Goal: Check status: Check status

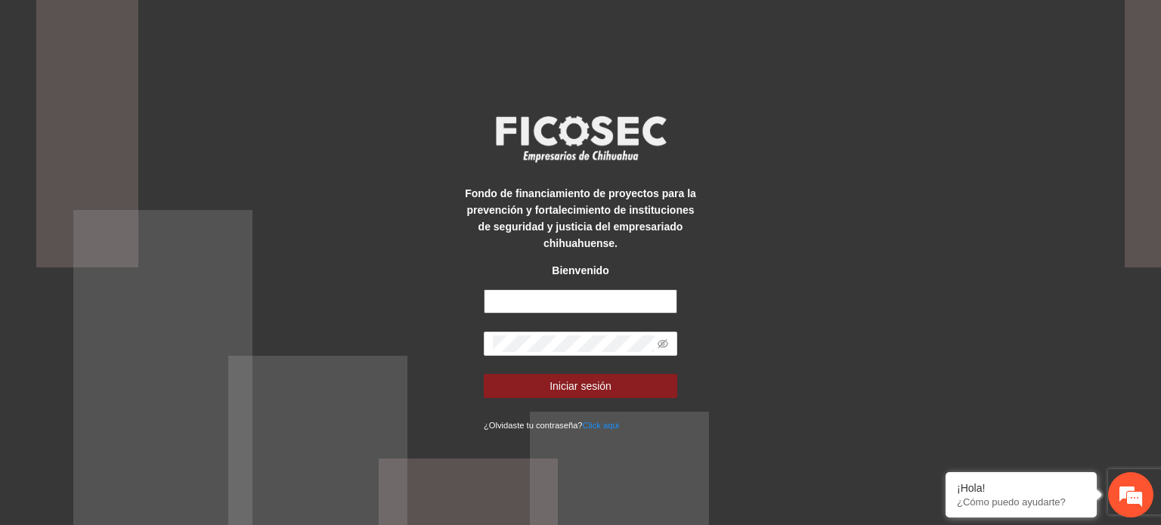
type input "**********"
click at [584, 365] on form "**********" at bounding box center [581, 362] width 194 height 144
click at [669, 341] on span at bounding box center [581, 344] width 194 height 24
click at [667, 344] on icon "eye-invisible" at bounding box center [663, 344] width 11 height 11
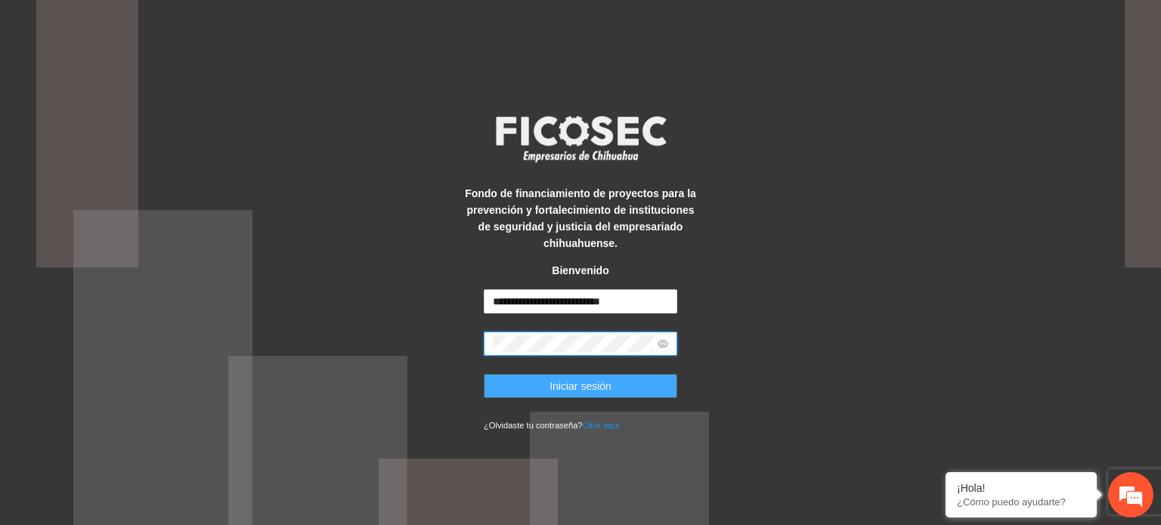
click at [606, 383] on span "Iniciar sesión" at bounding box center [581, 386] width 62 height 17
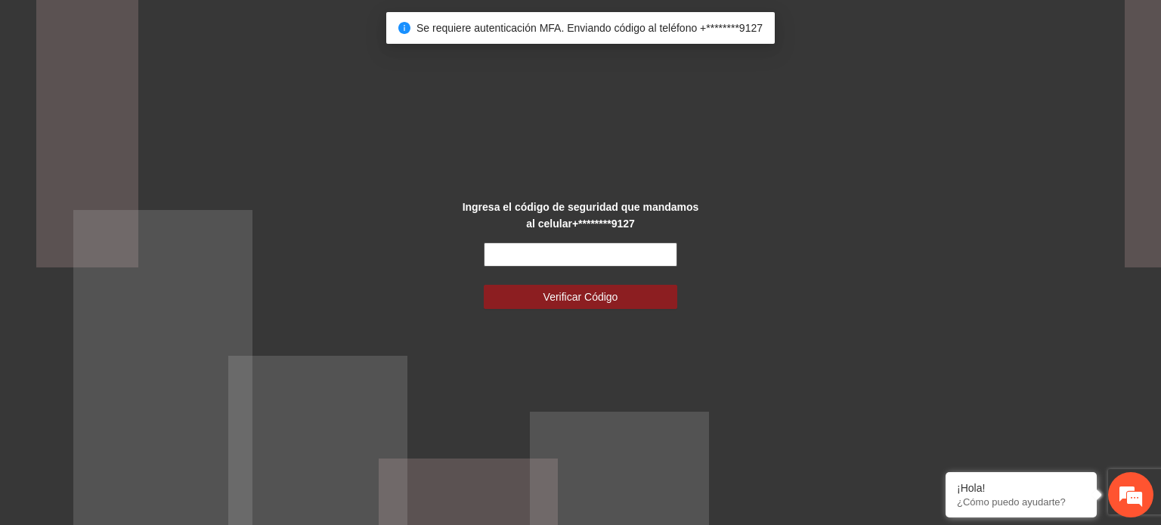
click at [572, 252] on input "text" at bounding box center [581, 255] width 194 height 24
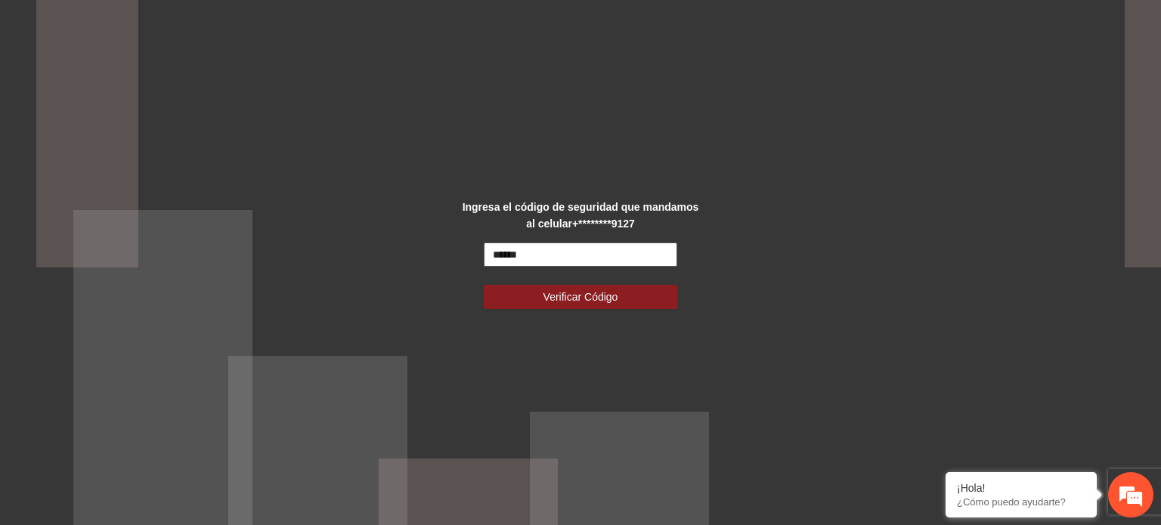
type input "******"
click at [484, 285] on button "Verificar Código" at bounding box center [581, 297] width 194 height 24
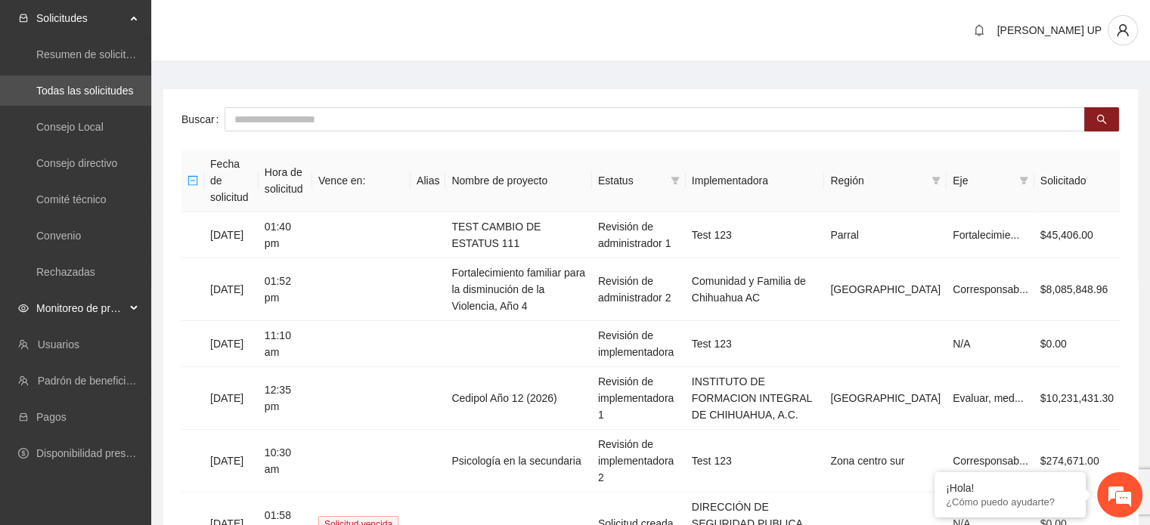
click at [141, 322] on div "Monitoreo de proyectos" at bounding box center [75, 308] width 151 height 30
click at [70, 422] on link "Activos" at bounding box center [53, 417] width 34 height 12
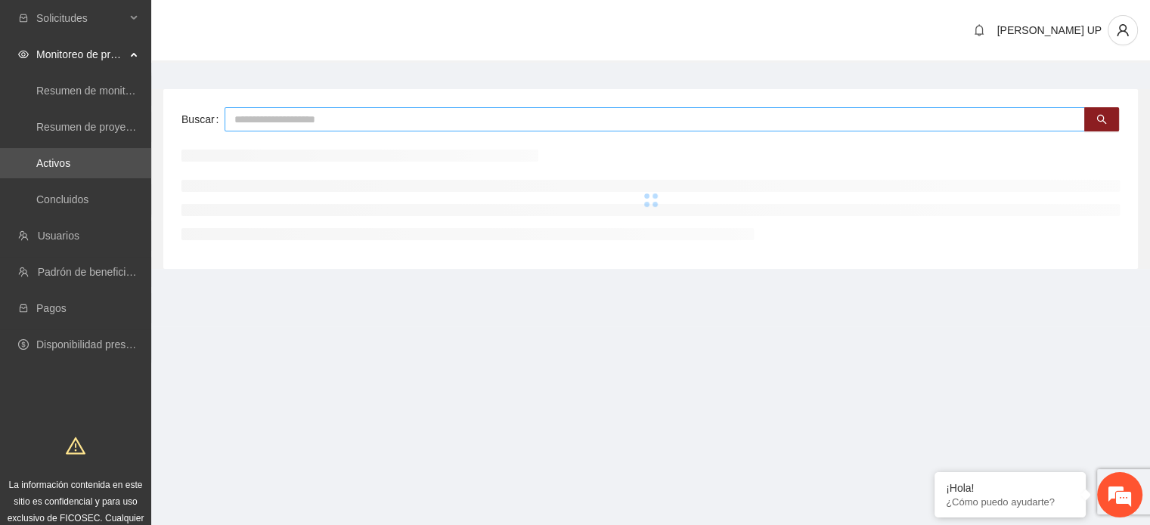
click at [267, 110] on input "text" at bounding box center [655, 119] width 860 height 24
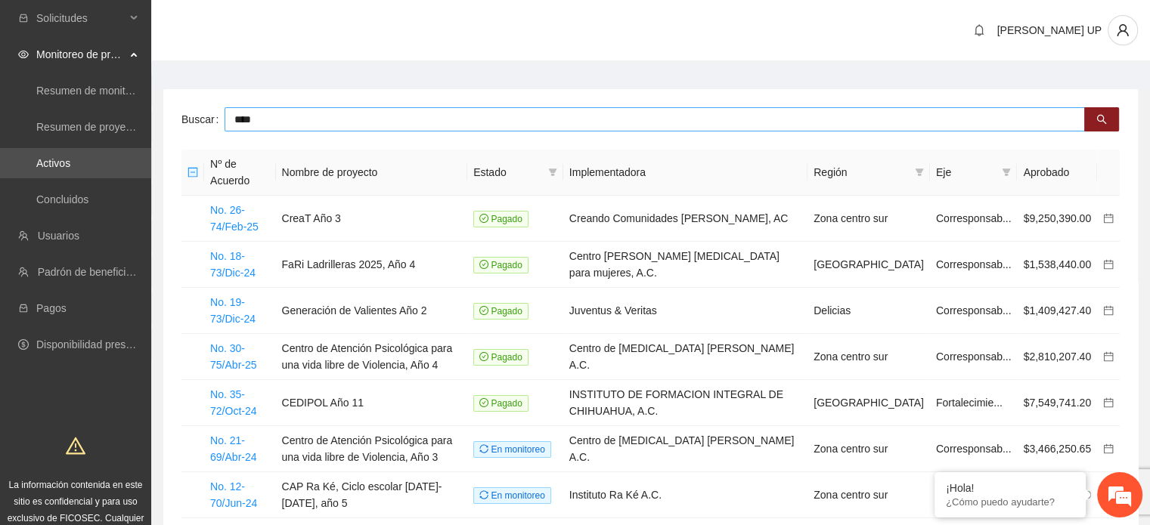
type input "****"
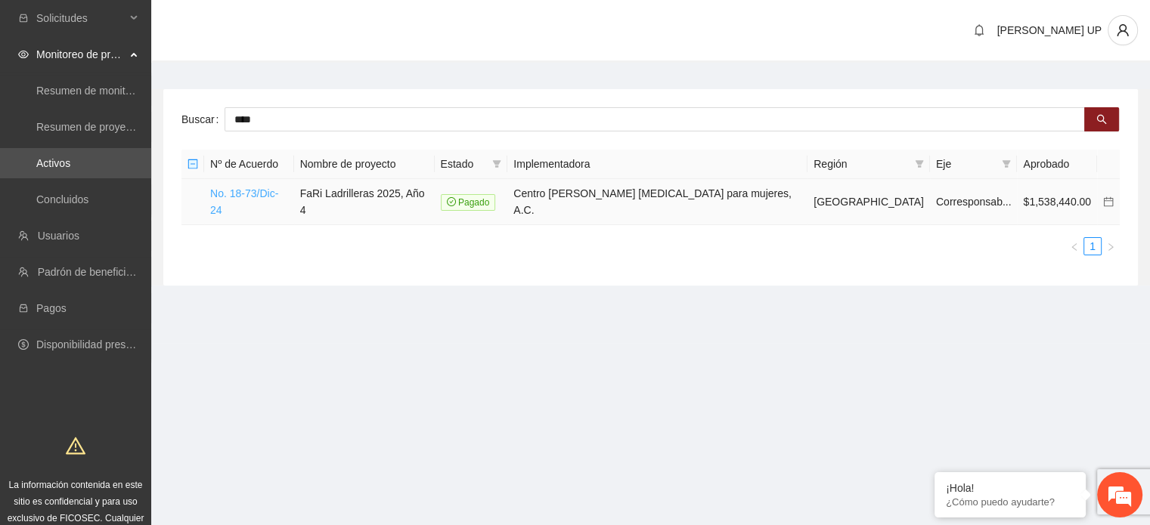
click at [221, 187] on link "No. 18-73/Dic-24" at bounding box center [244, 201] width 68 height 29
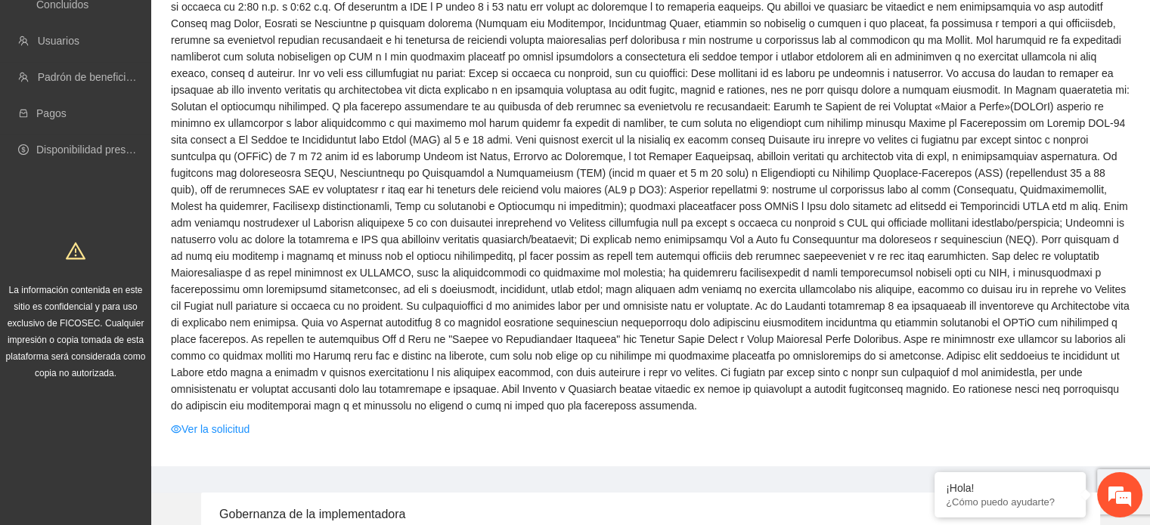
scroll to position [230, 0]
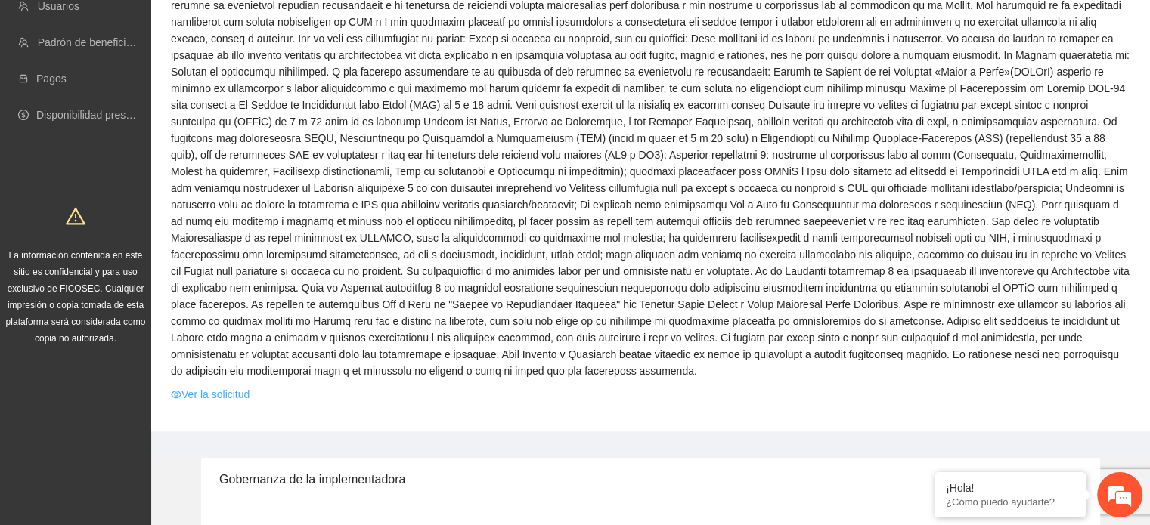
click at [199, 386] on link "Ver la solicitud" at bounding box center [210, 394] width 79 height 17
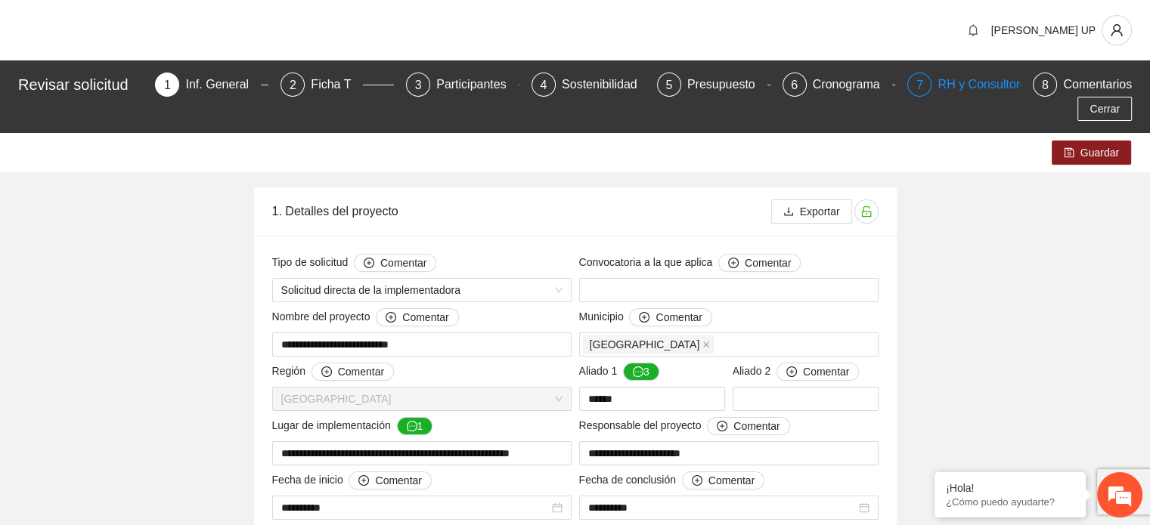
click at [907, 81] on div "7" at bounding box center [919, 85] width 24 height 24
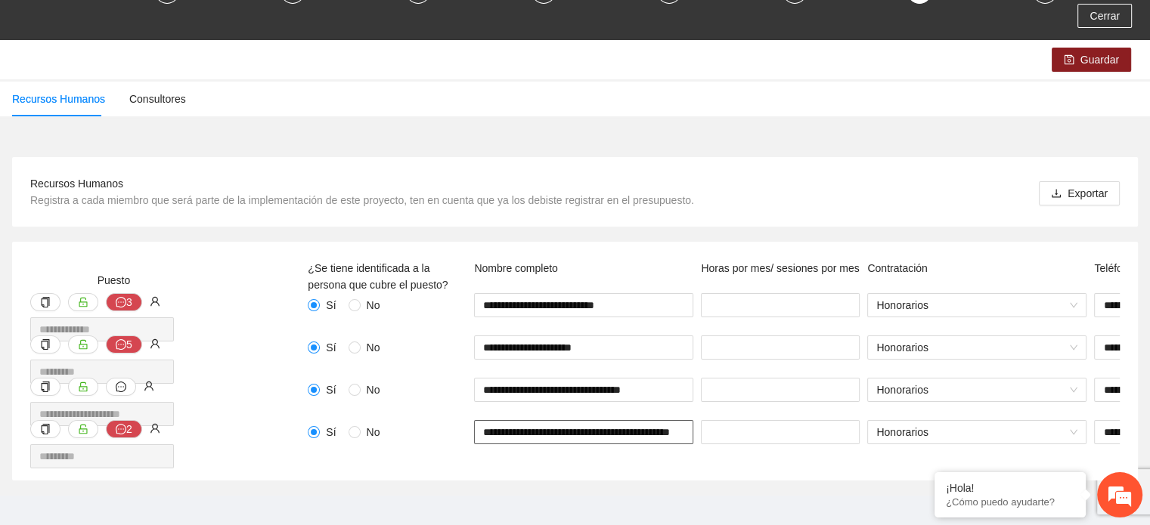
drag, startPoint x: 520, startPoint y: 412, endPoint x: 363, endPoint y: 462, distance: 165.0
click at [363, 462] on div "**********" at bounding box center [575, 361] width 1126 height 239
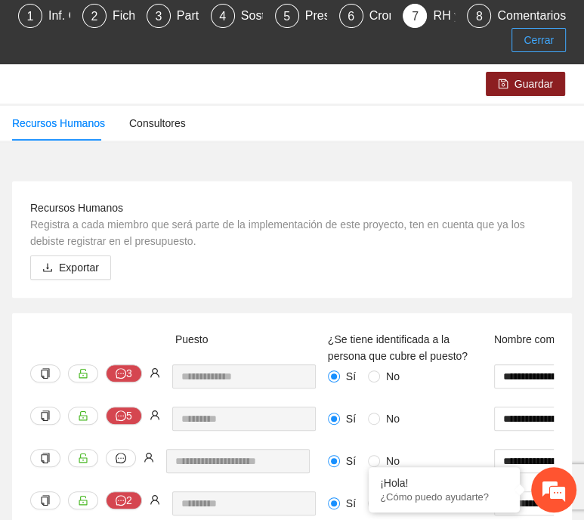
click at [528, 40] on span "Cerrar" at bounding box center [539, 40] width 30 height 17
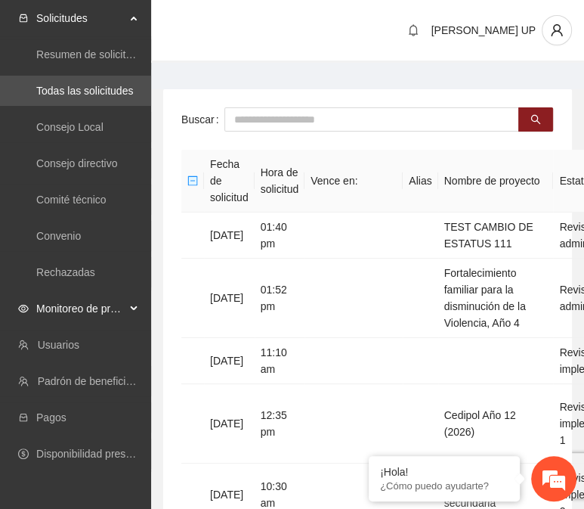
click at [100, 315] on span "Monitoreo de proyectos" at bounding box center [80, 308] width 89 height 30
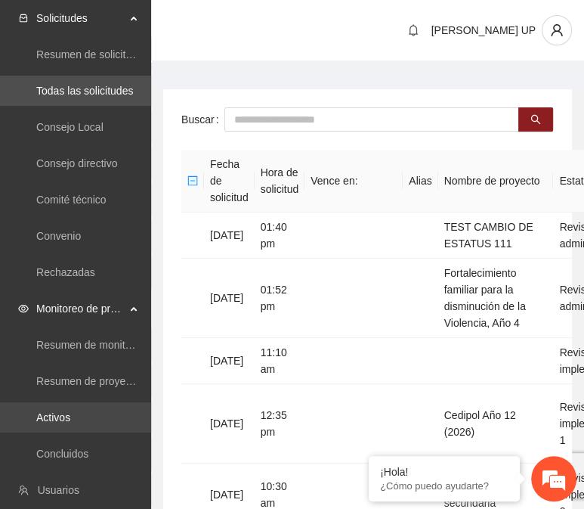
click at [70, 411] on link "Activos" at bounding box center [53, 417] width 34 height 12
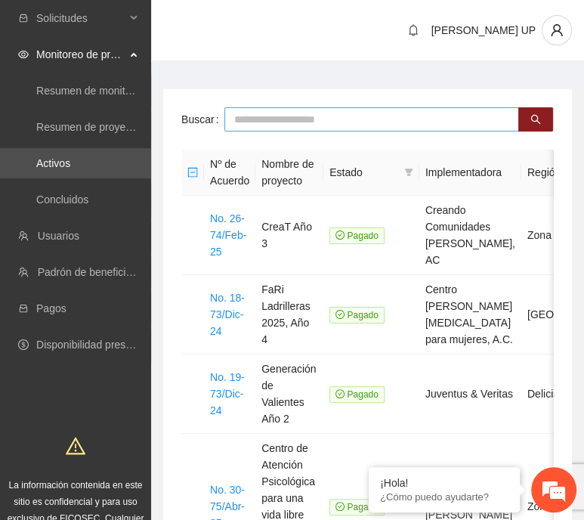
click at [254, 113] on input "text" at bounding box center [372, 119] width 295 height 24
type input "***"
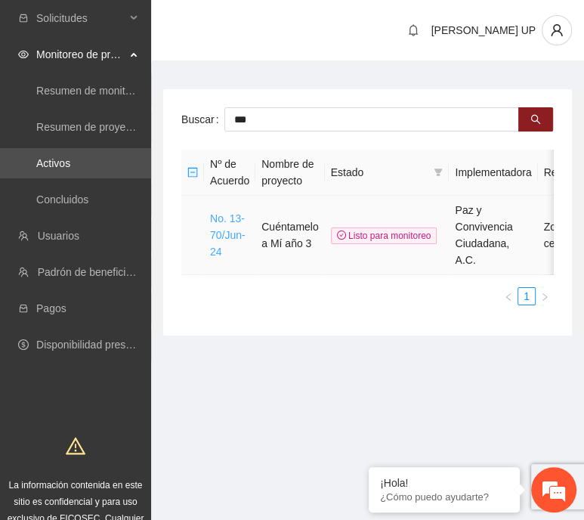
click at [220, 214] on link "No. 13-70/Jun-24" at bounding box center [228, 234] width 36 height 45
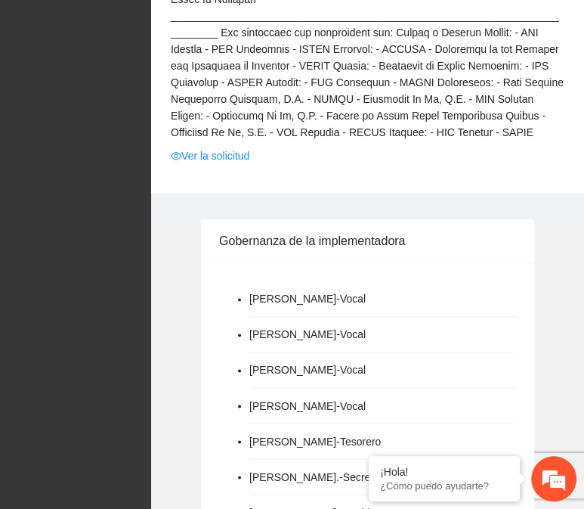
scroll to position [1048, 0]
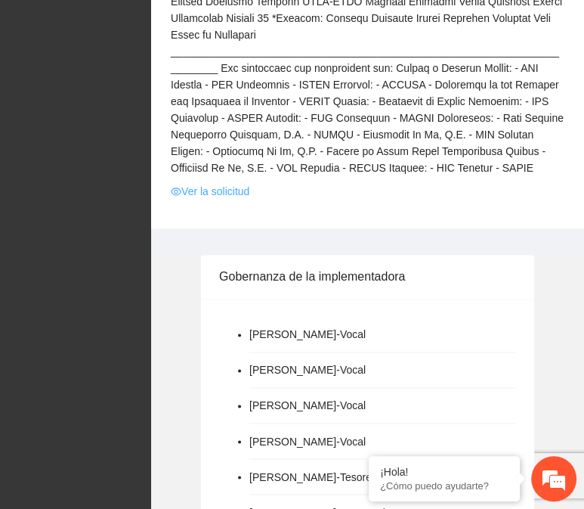
click at [221, 183] on link "Ver la solicitud" at bounding box center [210, 191] width 79 height 17
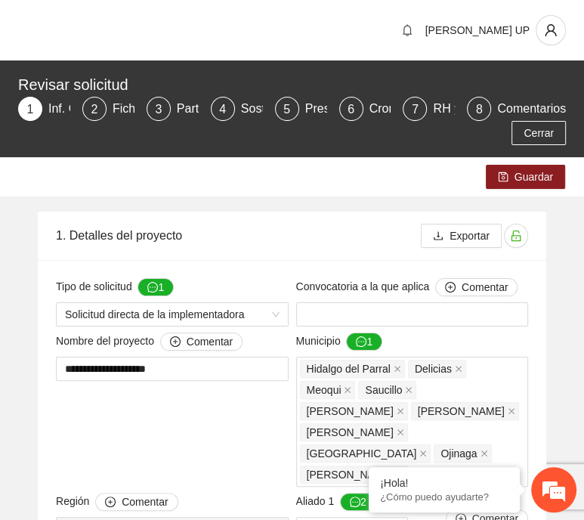
click at [427, 121] on div "Cerrar" at bounding box center [292, 133] width 556 height 24
click at [428, 111] on div "7 RH y Consultores" at bounding box center [429, 109] width 52 height 24
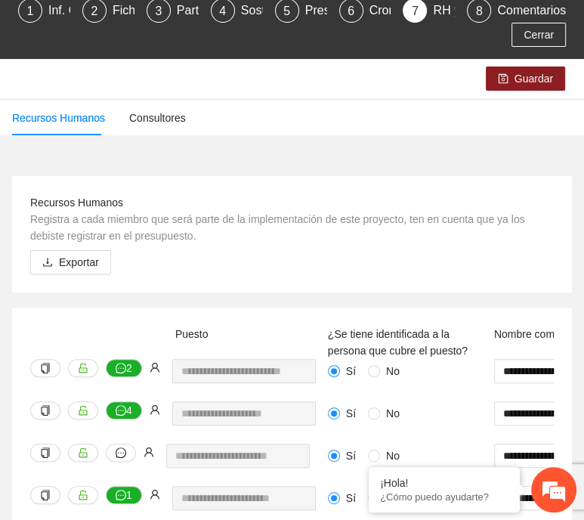
scroll to position [218, 0]
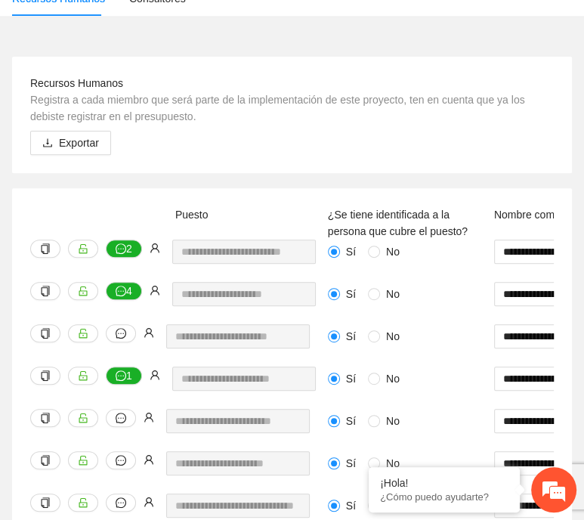
click at [419, 147] on div "Recursos Humanos Registra a cada miembro que será parte de la implementación de…" at bounding box center [292, 115] width 524 height 80
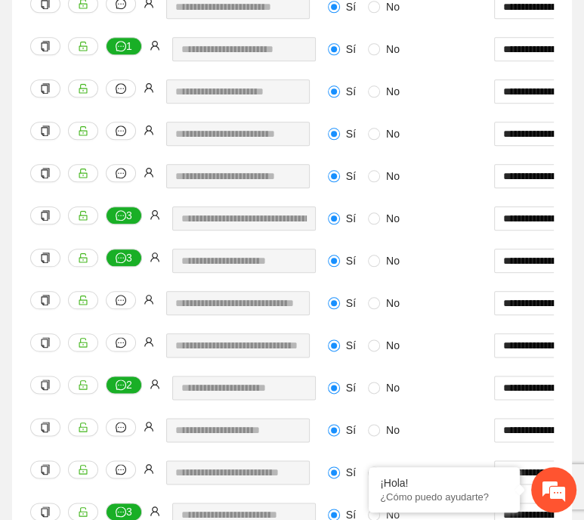
scroll to position [0, 136]
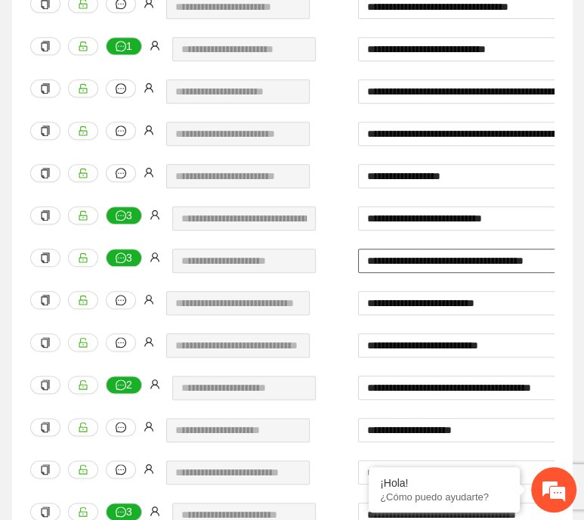
click at [370, 264] on input "**********" at bounding box center [467, 261] width 219 height 24
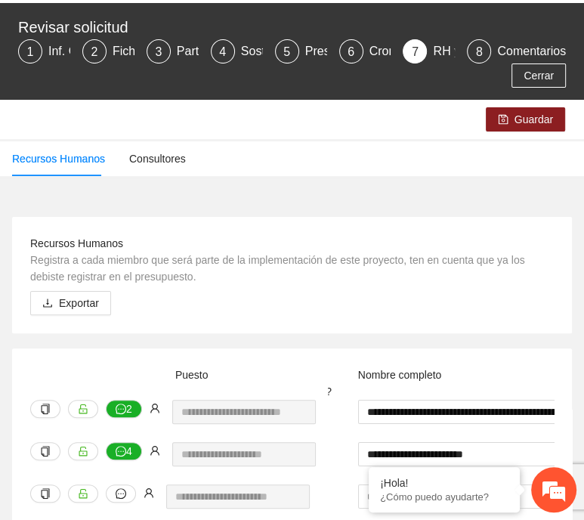
scroll to position [0, 0]
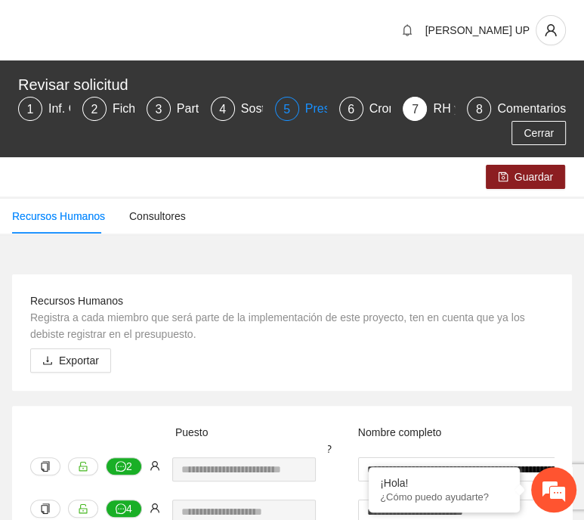
click at [281, 119] on div "5" at bounding box center [287, 109] width 24 height 24
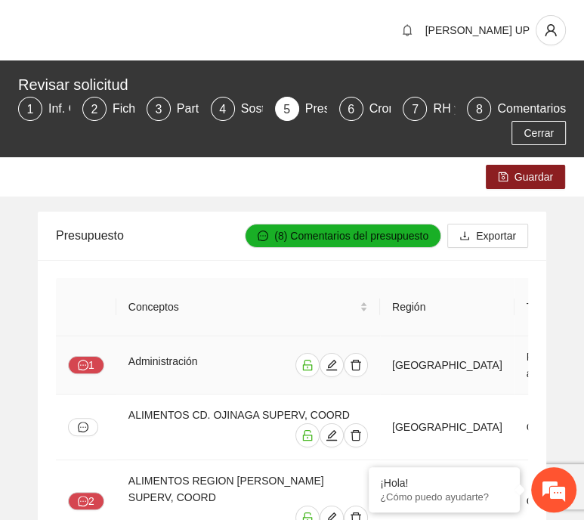
scroll to position [0, 8]
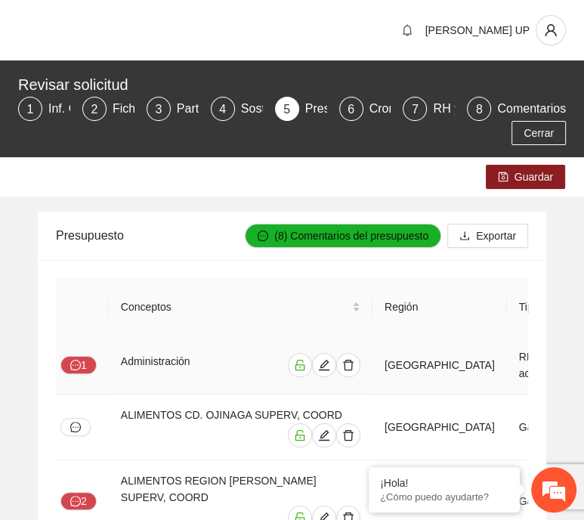
click at [308, 336] on td "Administración" at bounding box center [241, 365] width 264 height 58
click at [364, 63] on div "Revisar solicitud 1 Inf. General 2 Ficha T 3 Participantes 4 Sostenibilidad 5 P…" at bounding box center [292, 108] width 584 height 97
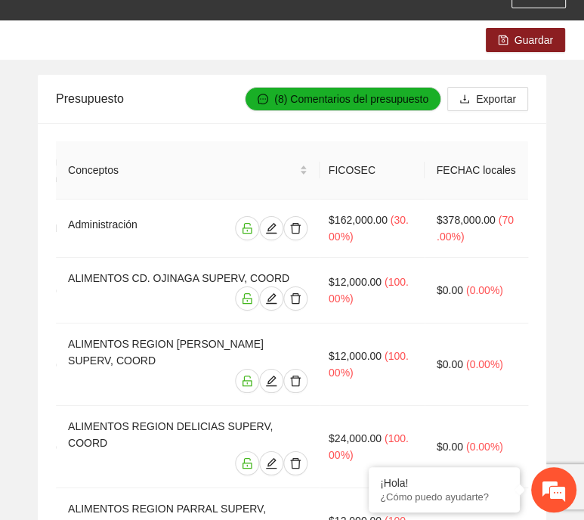
scroll to position [0, 0]
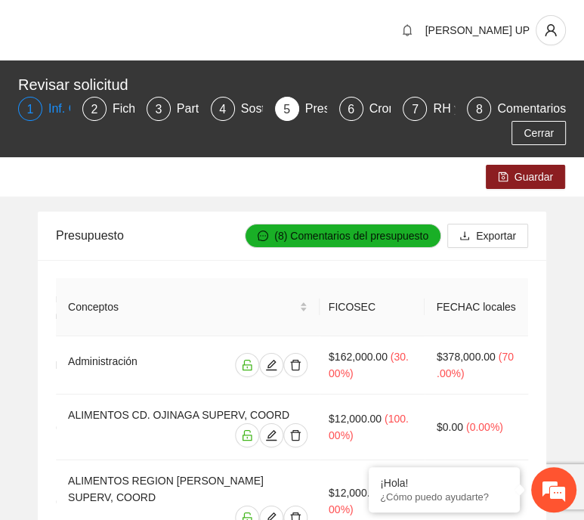
click at [50, 121] on div "Cerrar" at bounding box center [292, 133] width 556 height 24
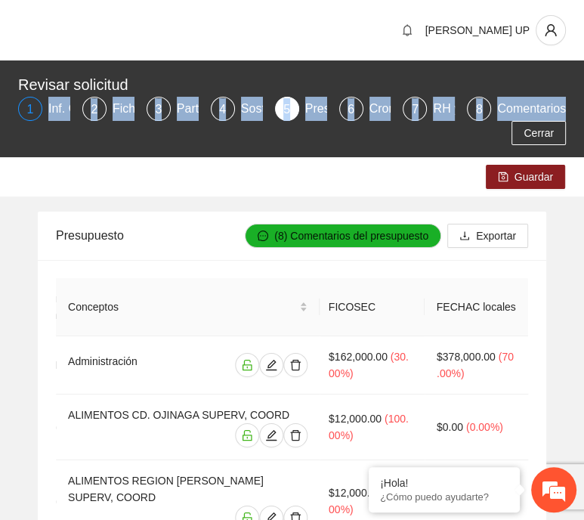
click at [45, 117] on div "Revisar solicitud 1 Inf. General 2 Ficha T 3 Participantes 4 Sostenibilidad 5 P…" at bounding box center [292, 109] width 548 height 73
click at [45, 117] on div "1 Inf. General" at bounding box center [44, 109] width 52 height 24
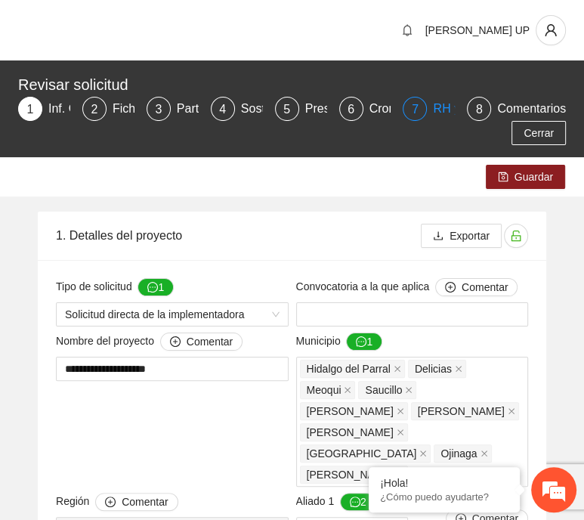
click at [422, 114] on div "7" at bounding box center [415, 109] width 24 height 24
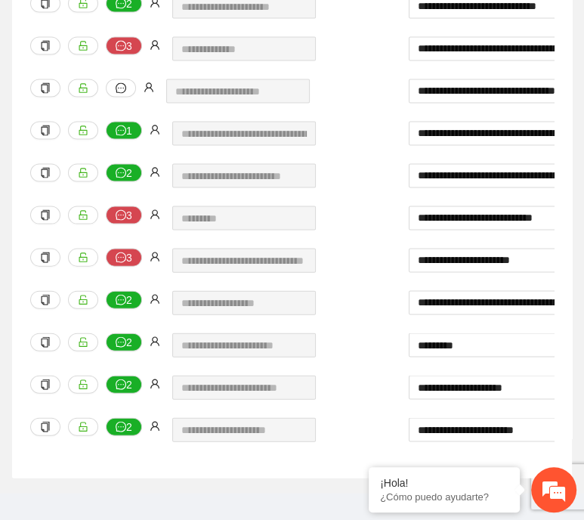
scroll to position [0, 86]
